Goal: Task Accomplishment & Management: Manage account settings

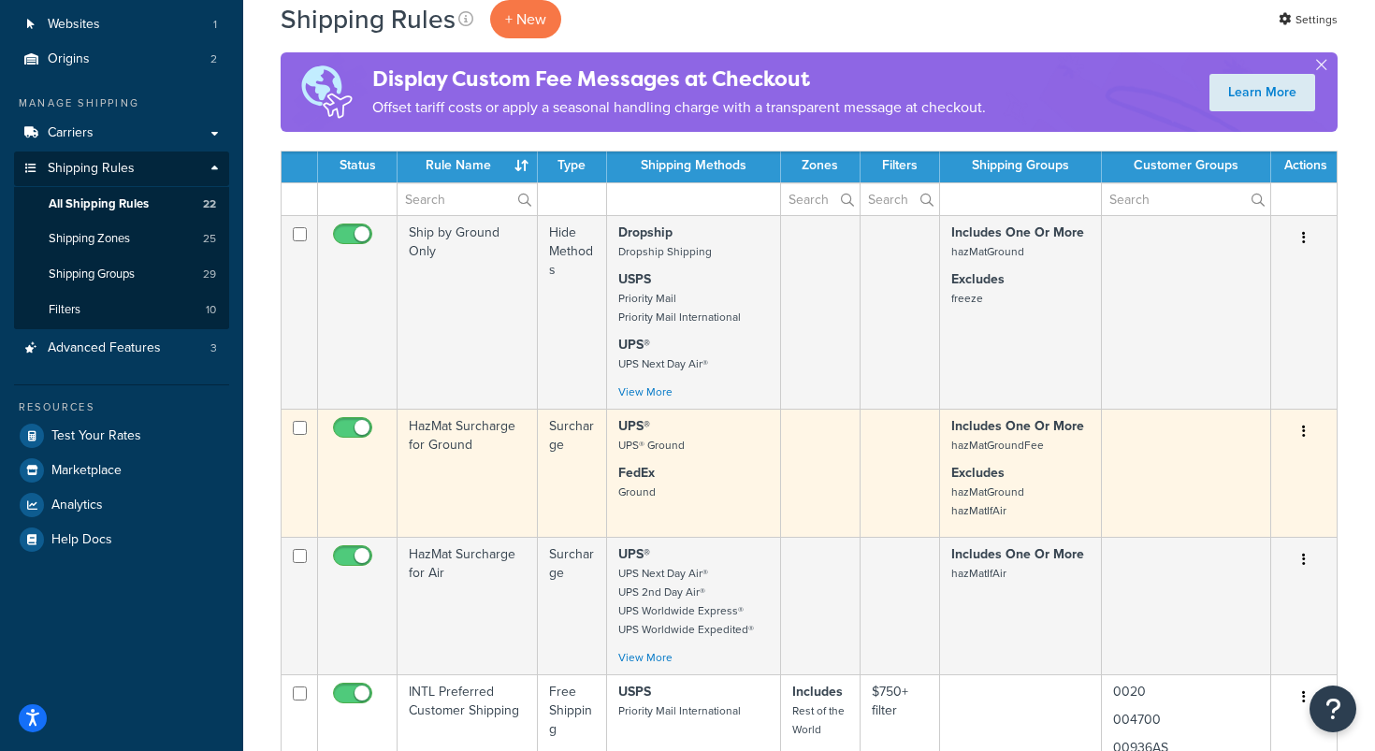
scroll to position [131, 0]
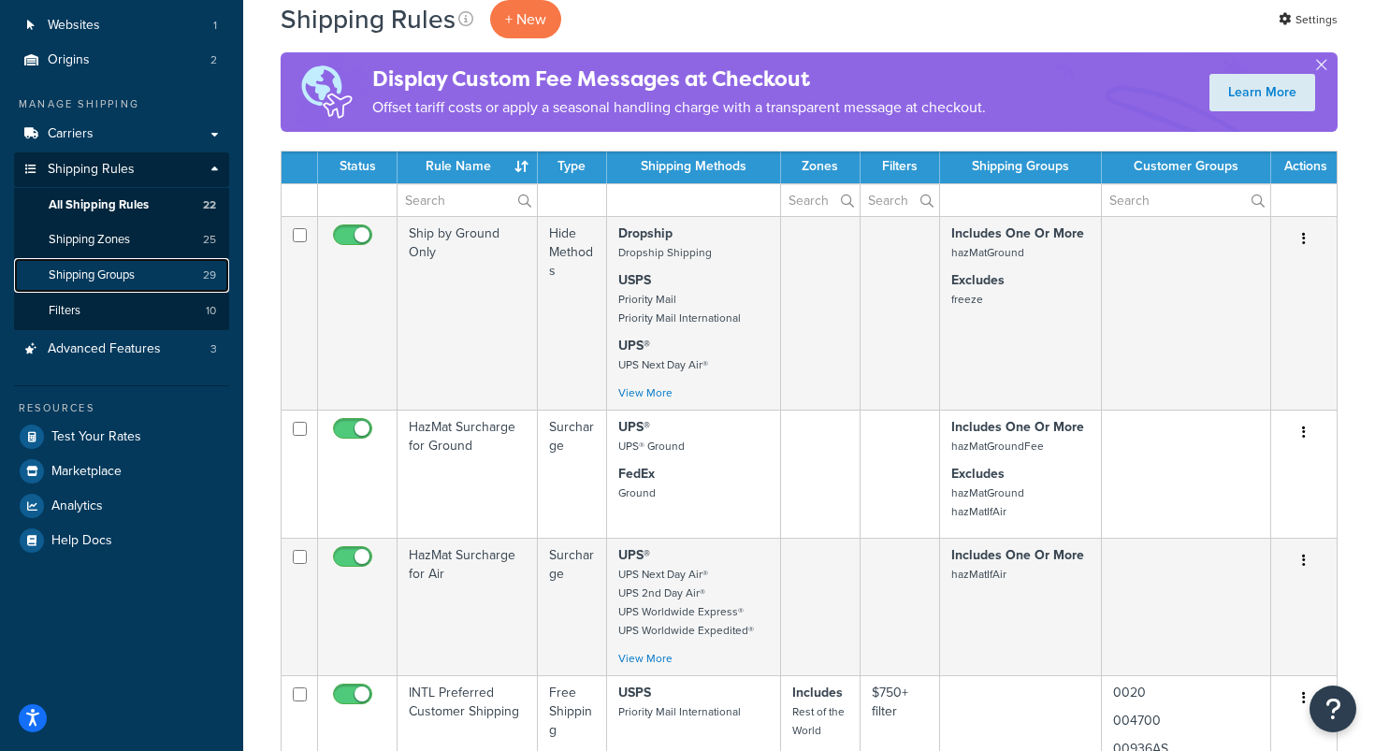
click at [122, 279] on span "Shipping Groups" at bounding box center [92, 275] width 86 height 16
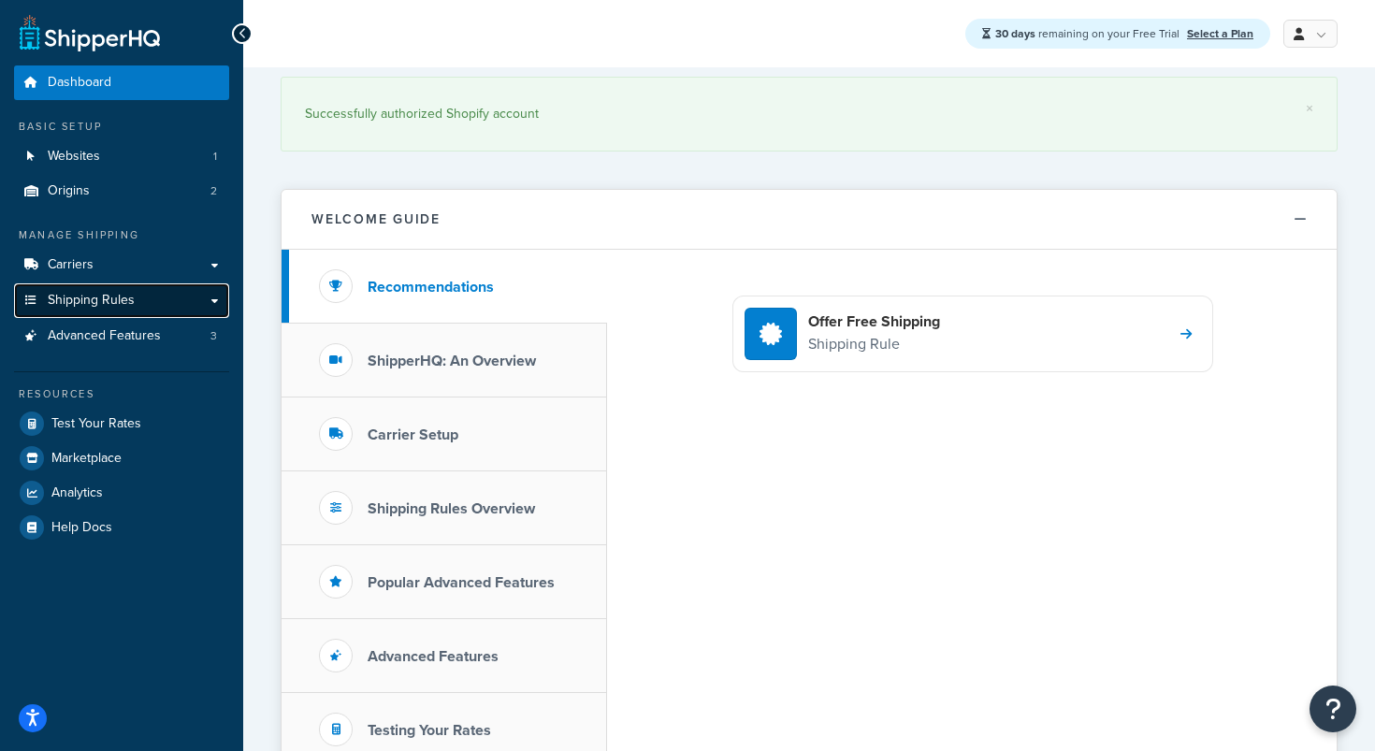
click at [211, 294] on link "Shipping Rules" at bounding box center [121, 300] width 215 height 35
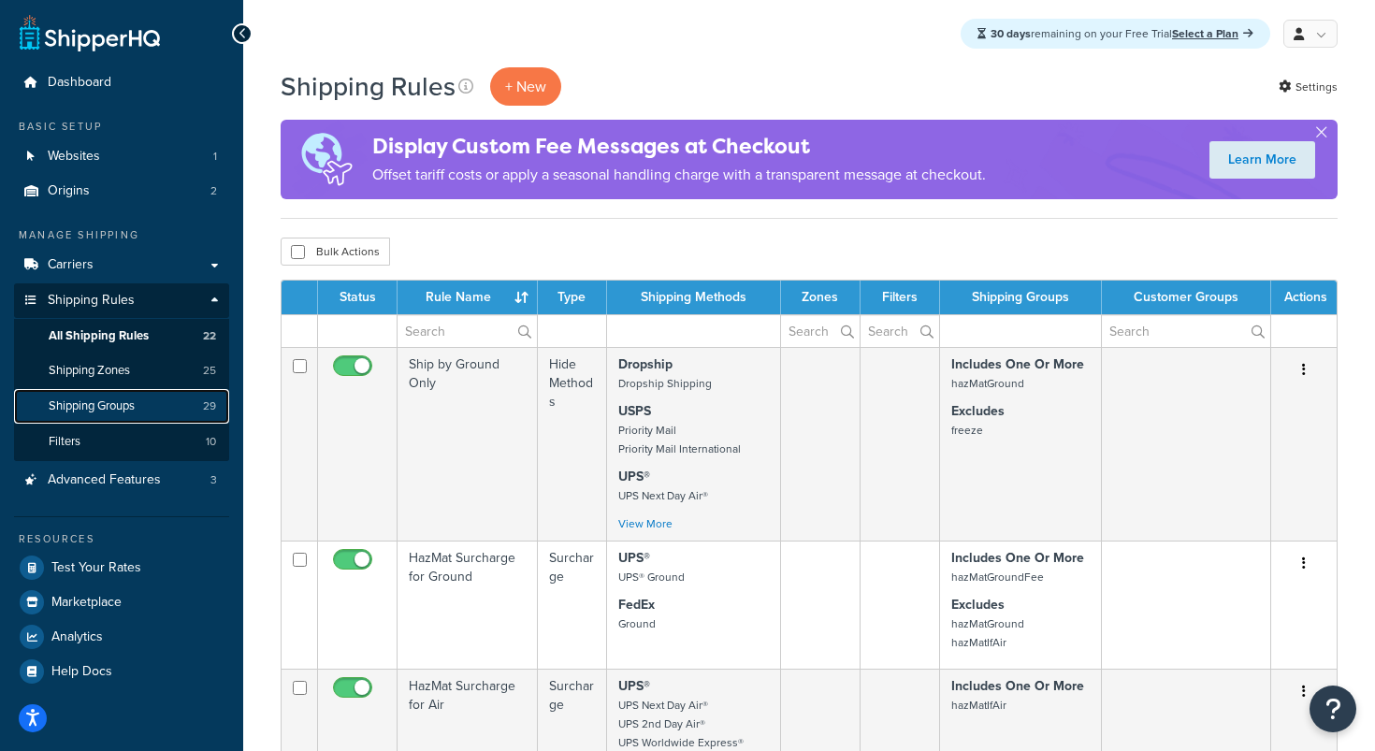
click at [106, 405] on span "Shipping Groups" at bounding box center [92, 406] width 86 height 16
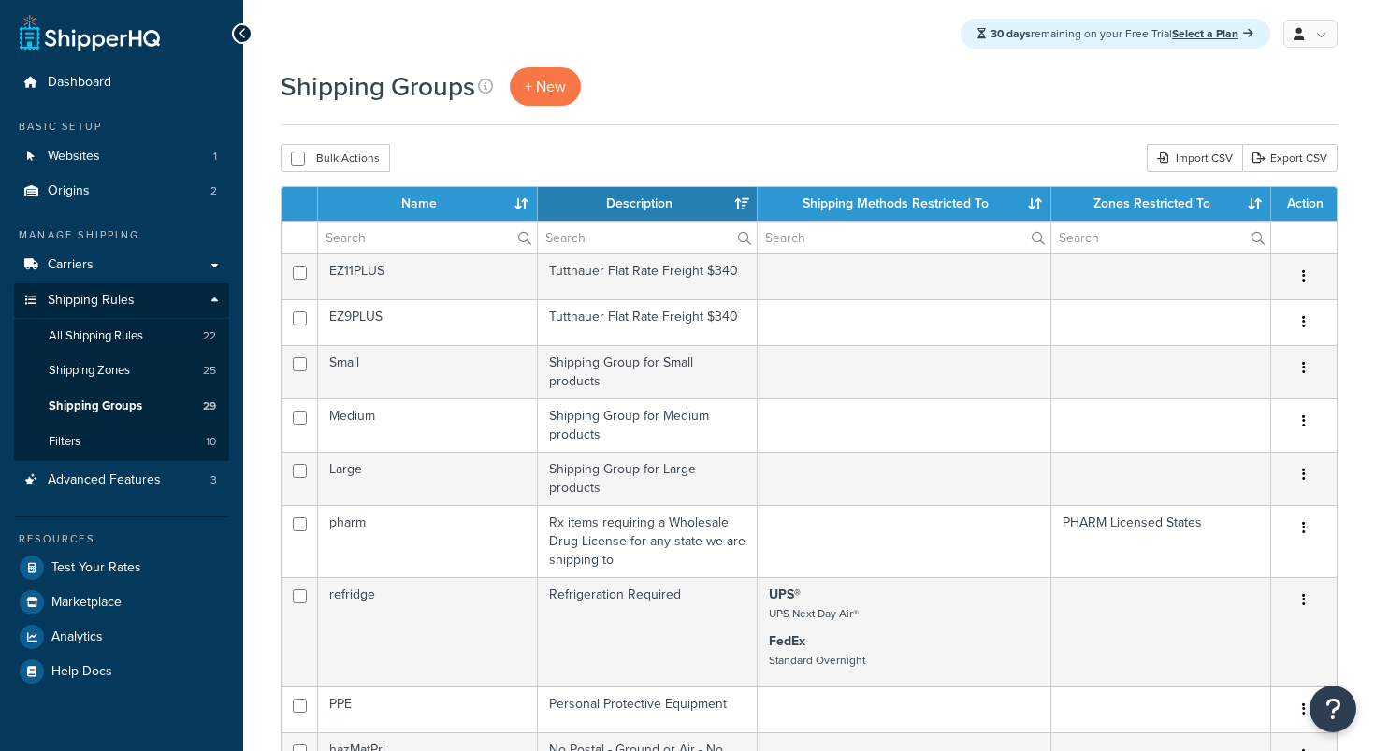
select select "15"
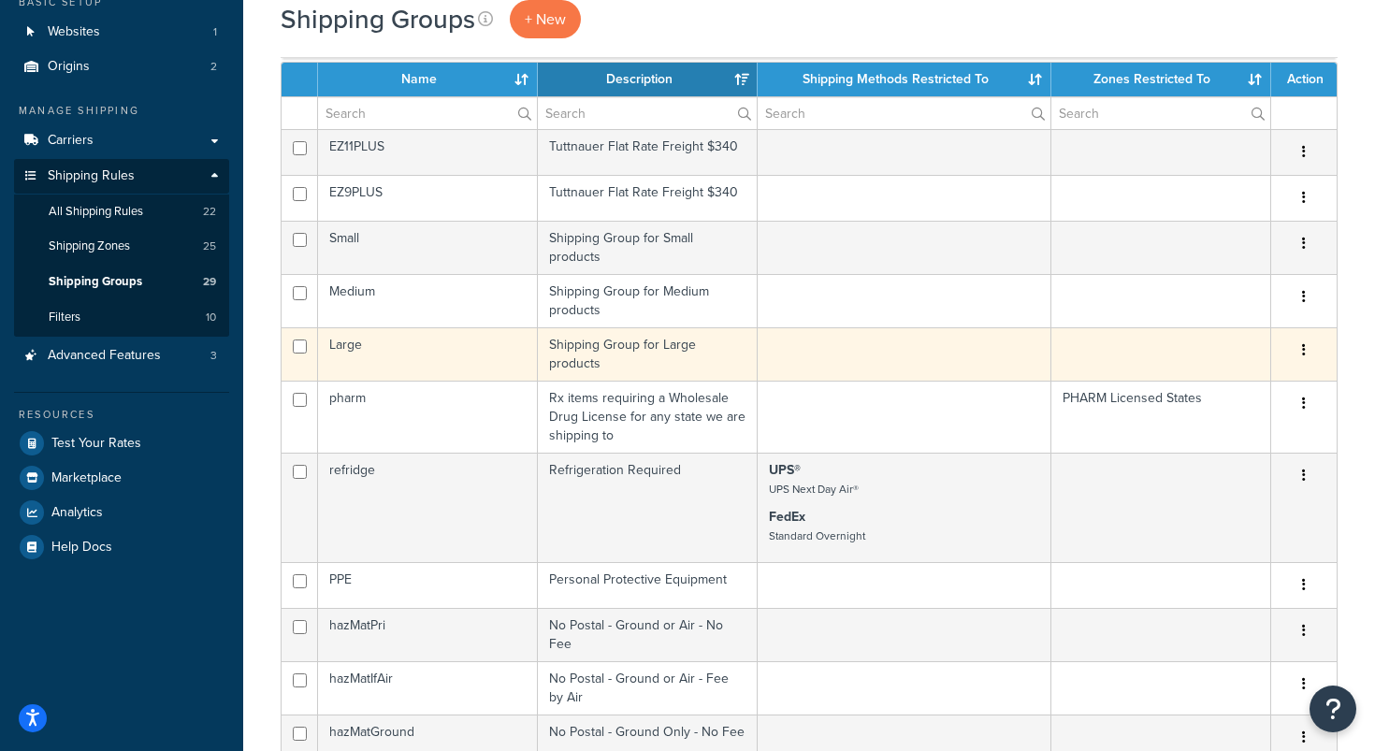
scroll to position [123, 0]
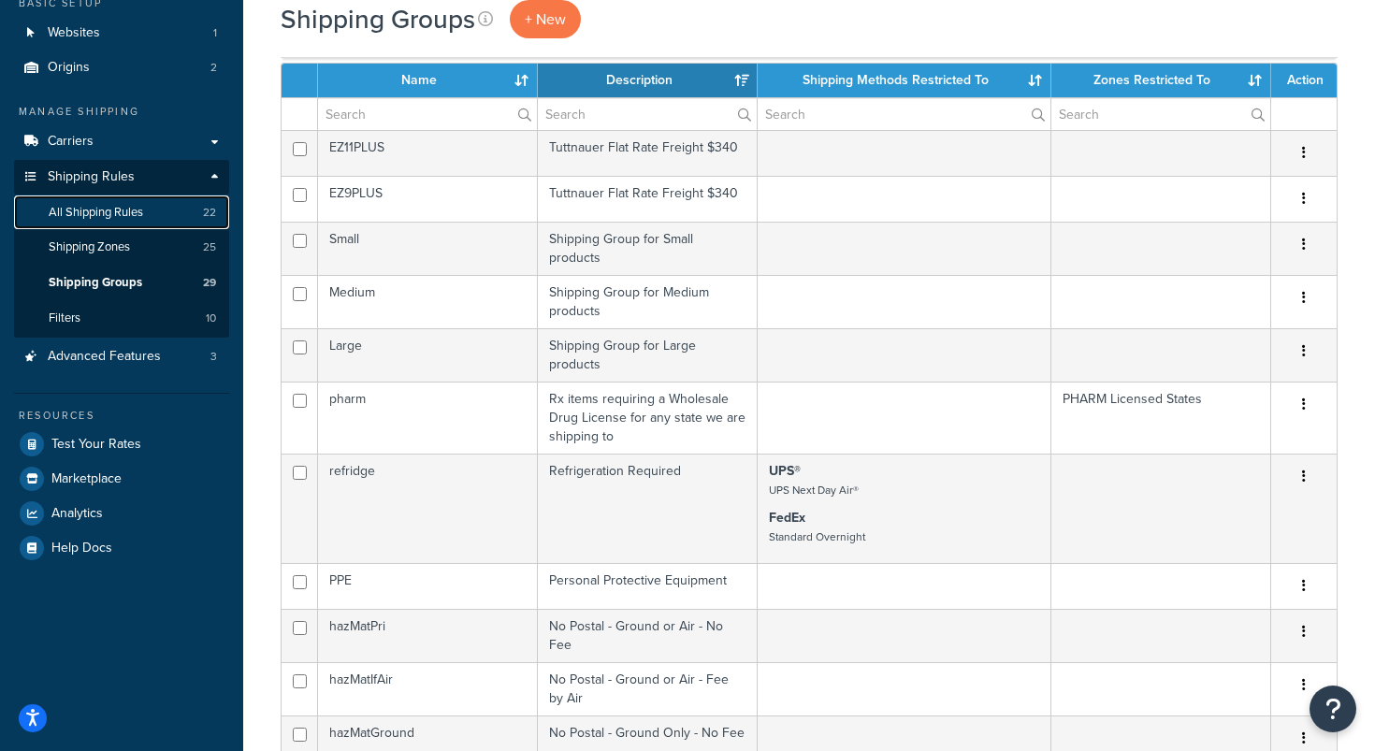
click at [127, 213] on span "All Shipping Rules" at bounding box center [96, 213] width 94 height 16
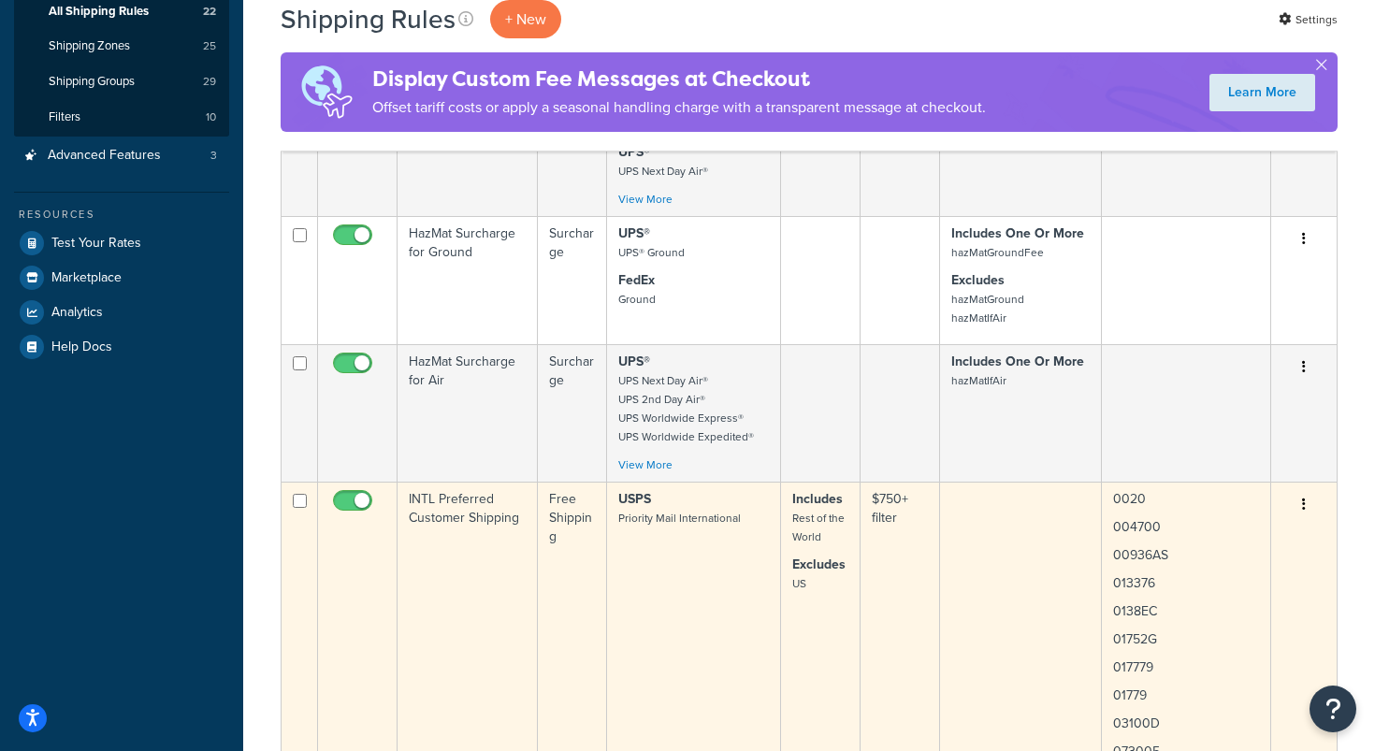
scroll to position [321, 0]
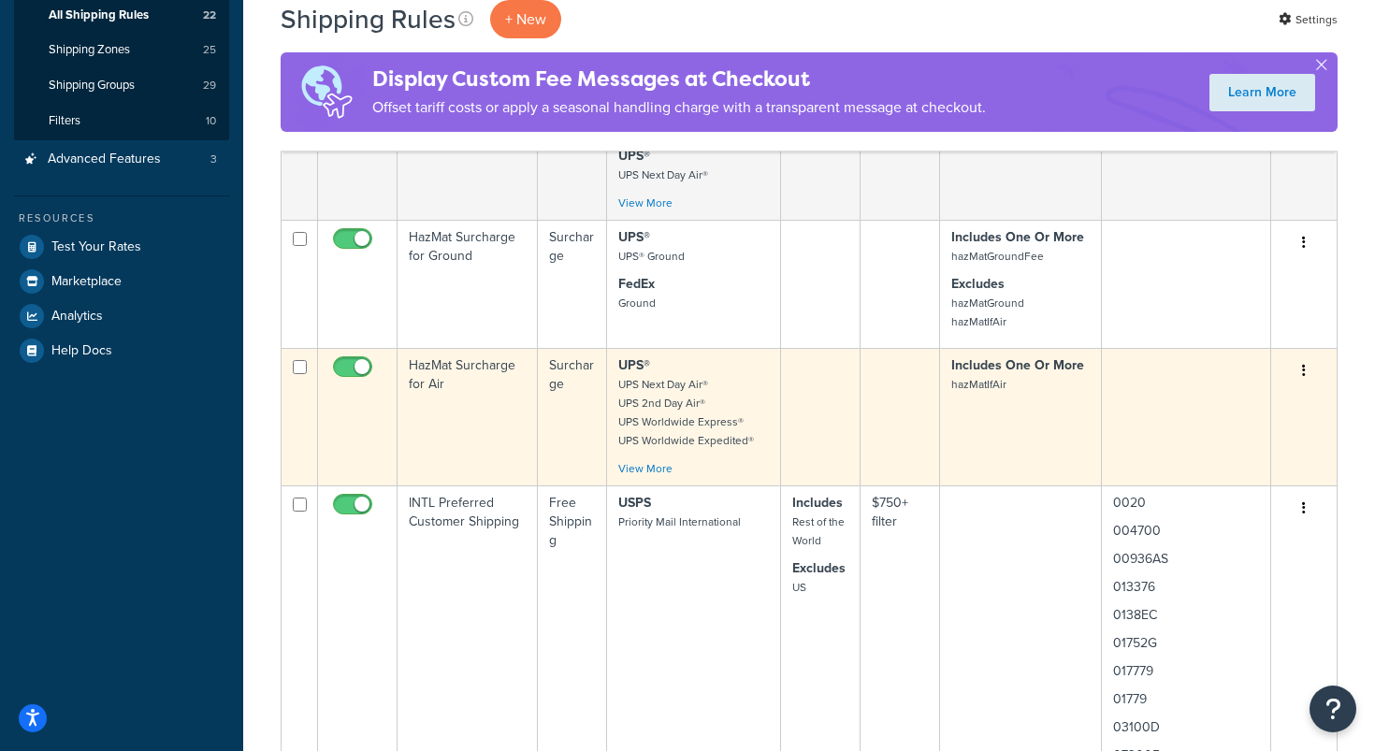
click at [452, 368] on td "HazMat Surcharge for Air" at bounding box center [467, 416] width 140 height 137
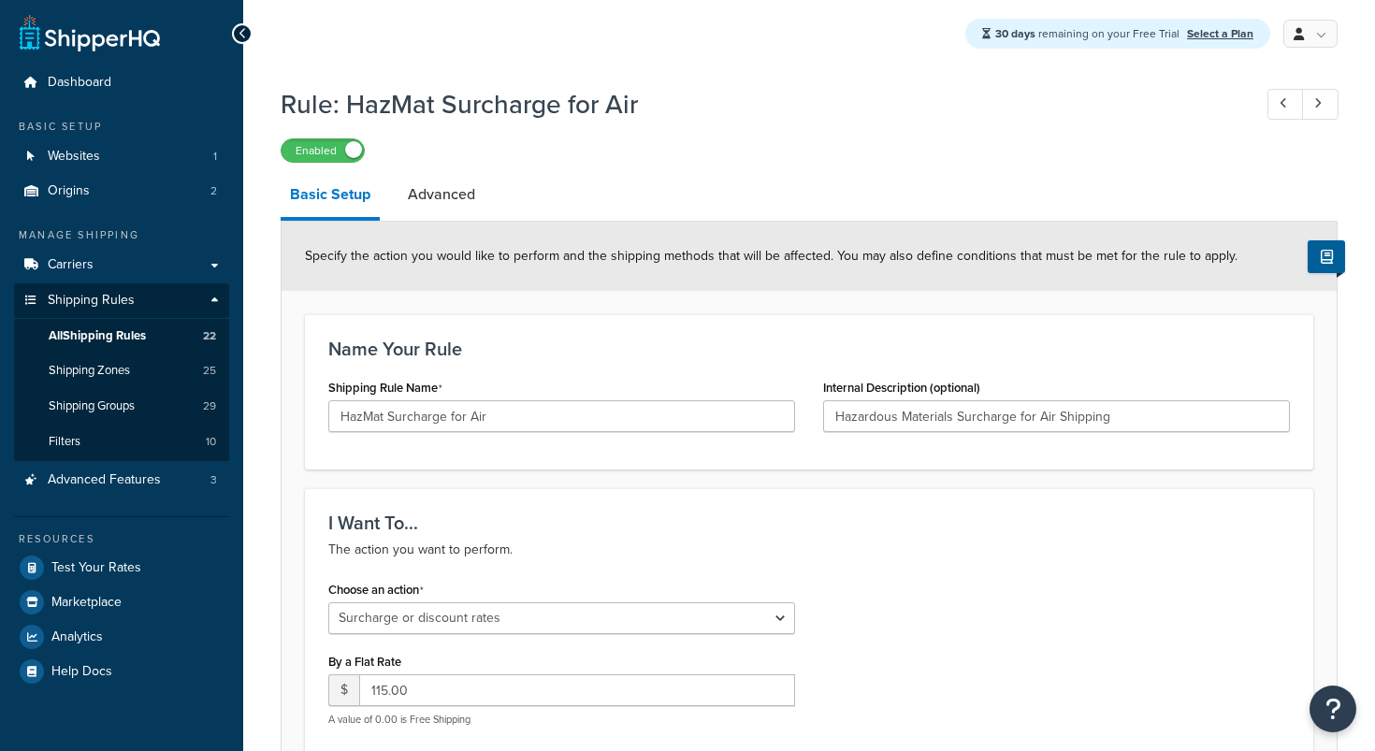
select select "SURCHARGE"
select select "ORDER"
select select "BOX"
click at [128, 335] on span "All Shipping Rules" at bounding box center [97, 336] width 97 height 16
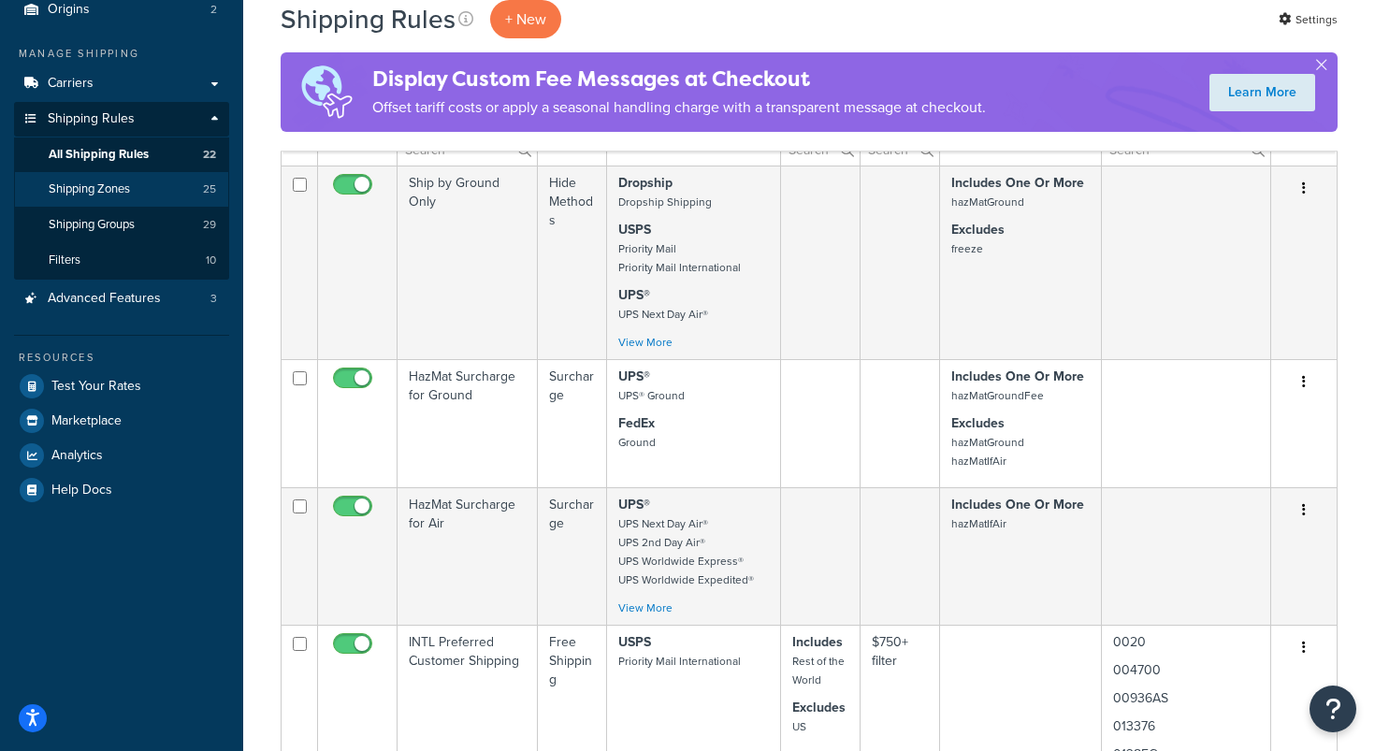
scroll to position [176, 0]
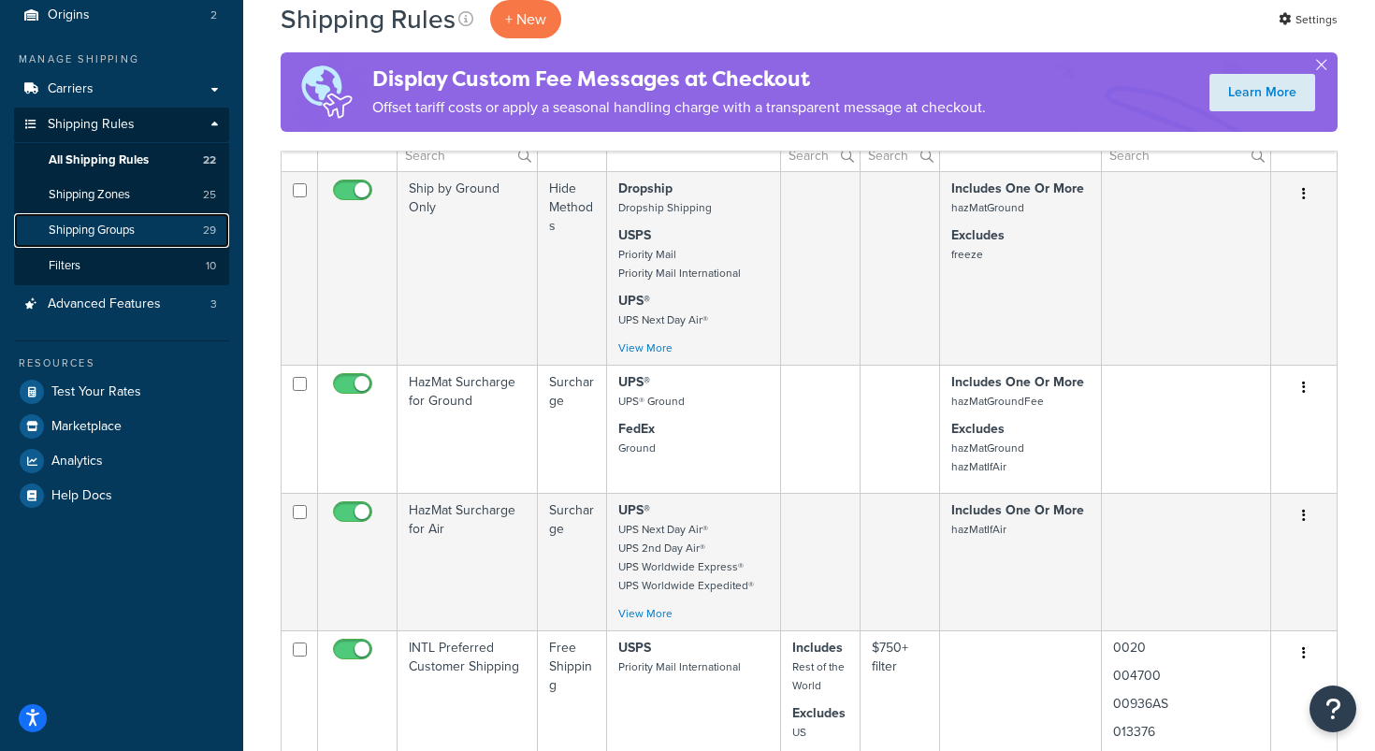
click at [109, 226] on span "Shipping Groups" at bounding box center [92, 231] width 86 height 16
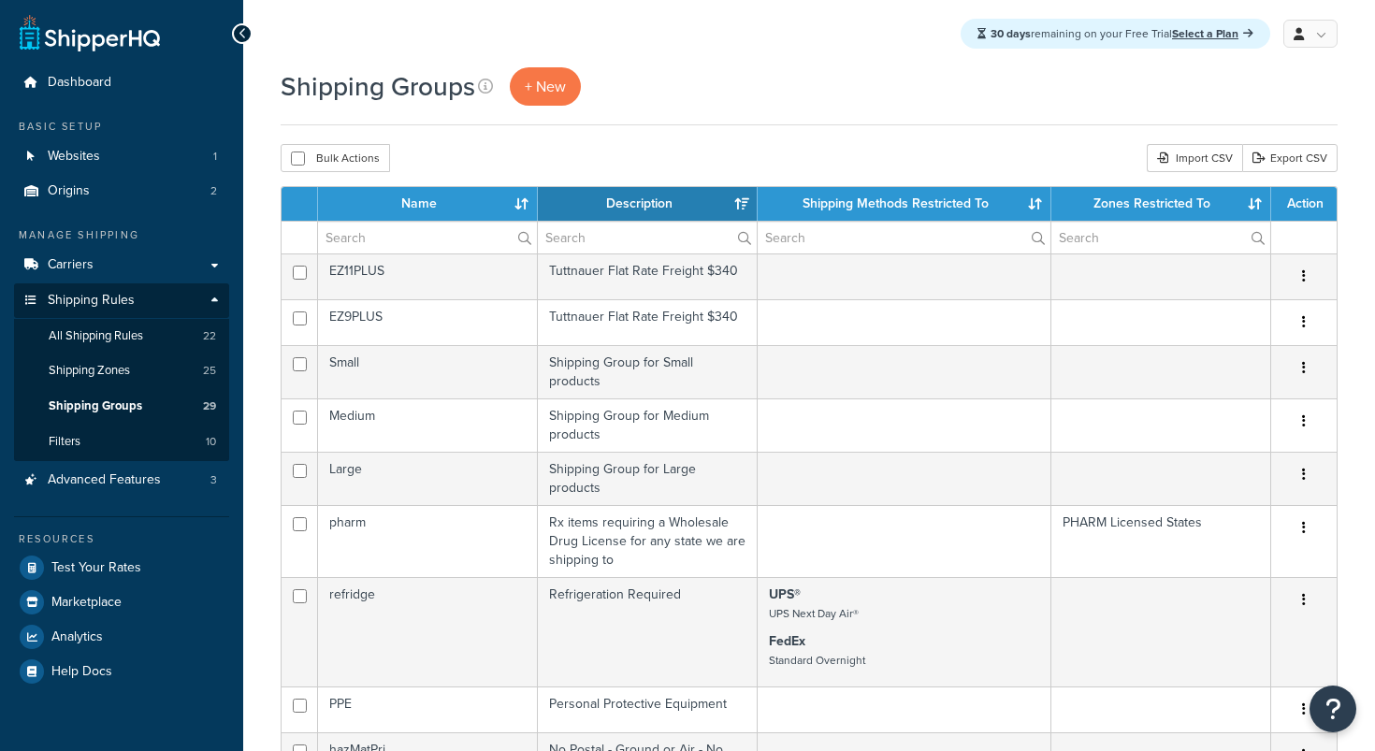
select select "15"
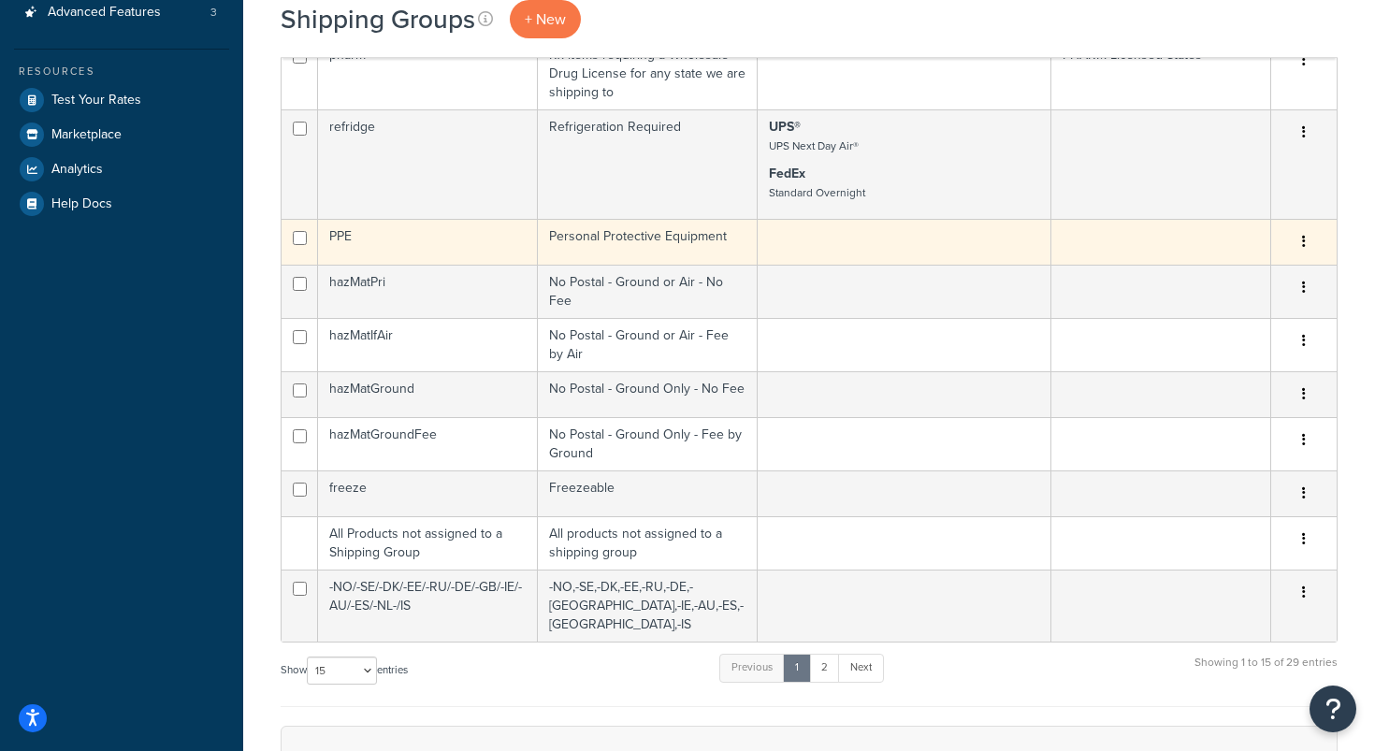
scroll to position [469, 0]
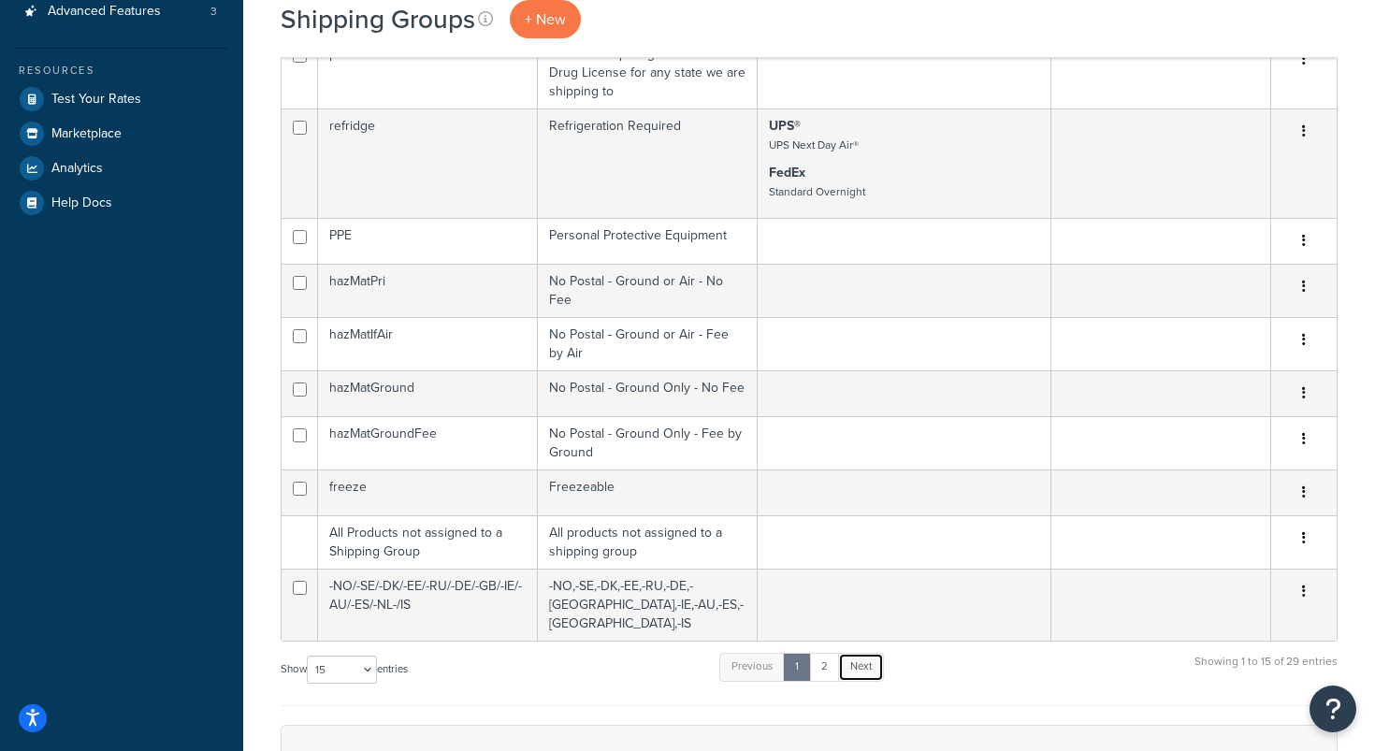
click at [869, 653] on link "Next" at bounding box center [861, 667] width 46 height 28
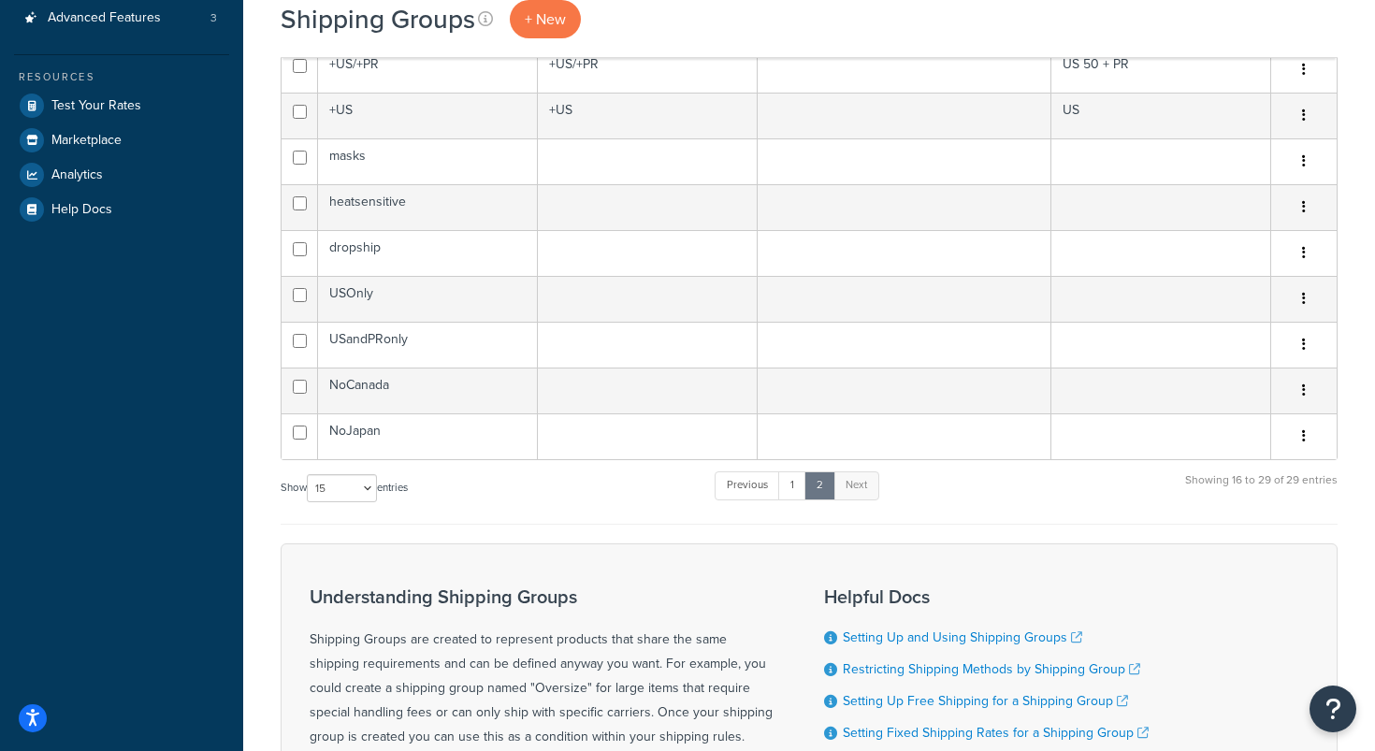
scroll to position [457, 0]
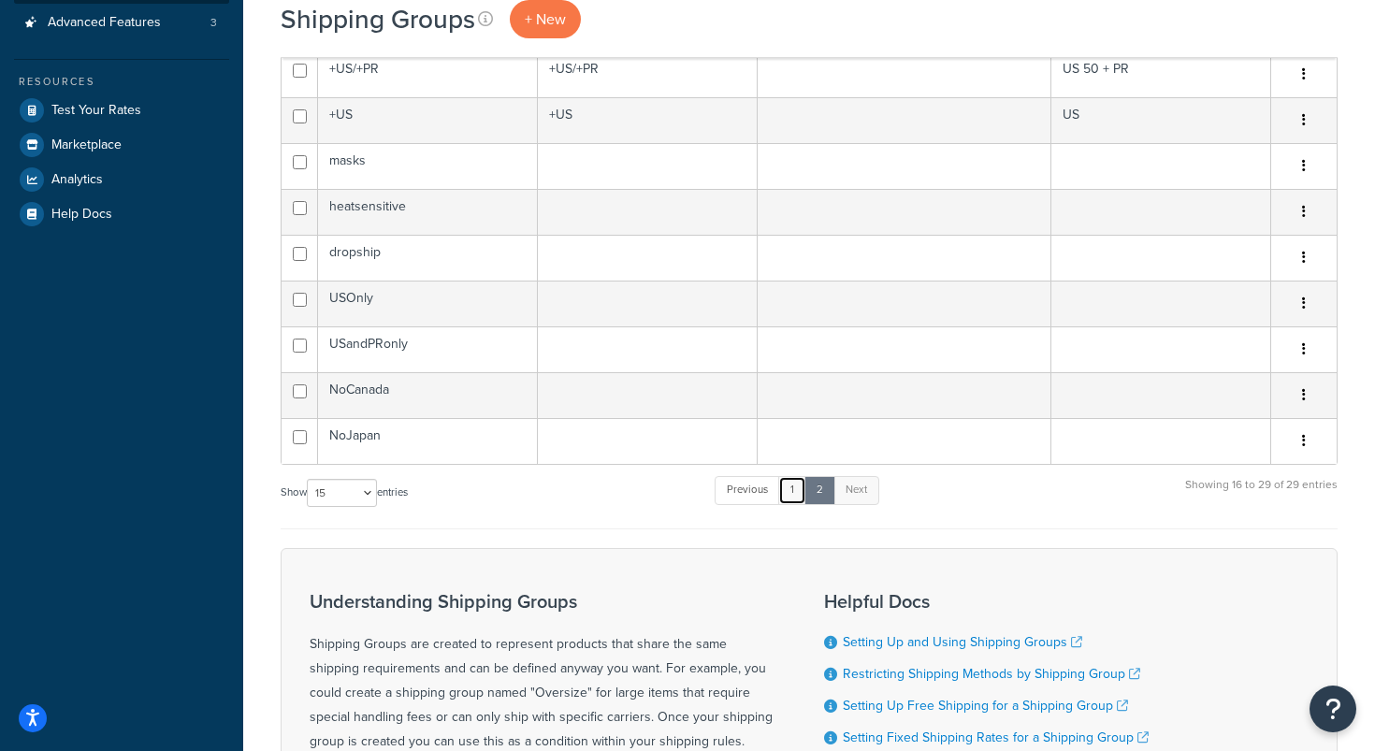
click at [794, 476] on link "1" at bounding box center [792, 490] width 28 height 28
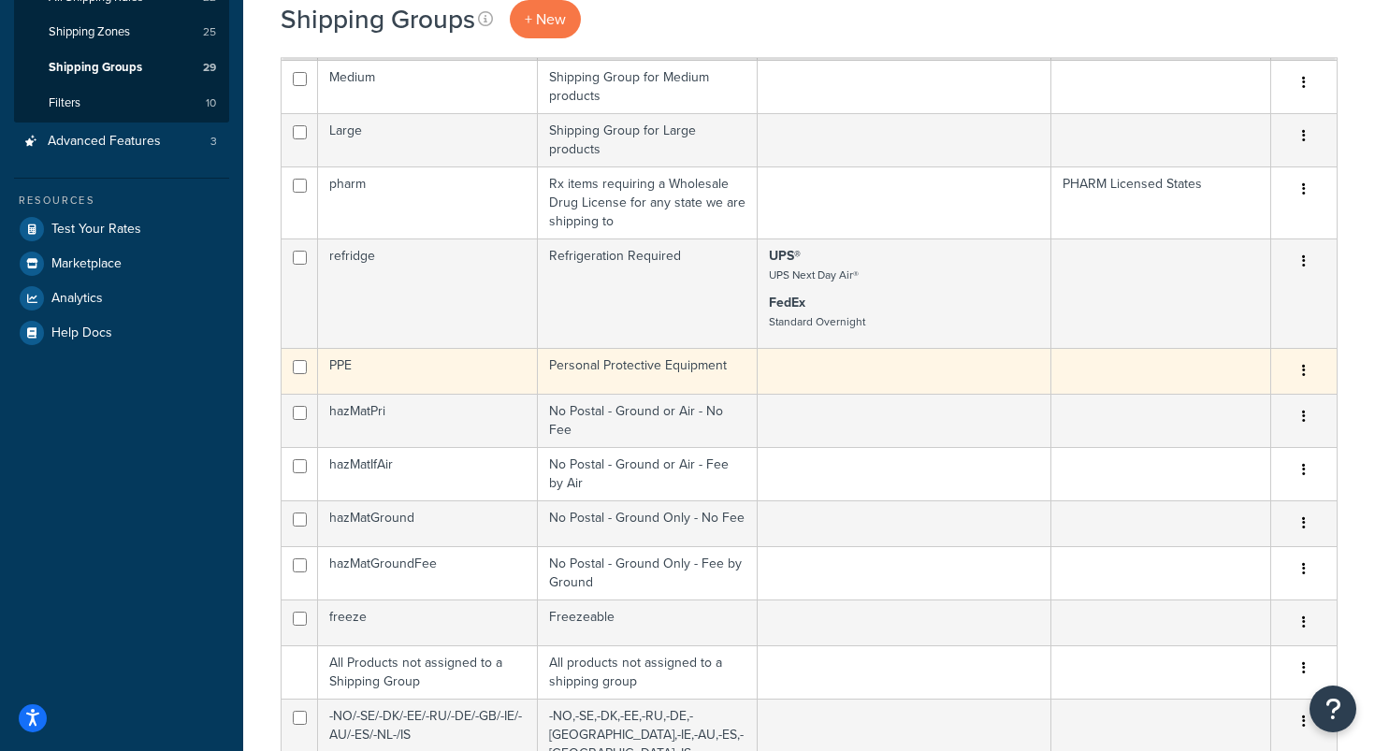
scroll to position [343, 0]
